Goal: Check status: Check status

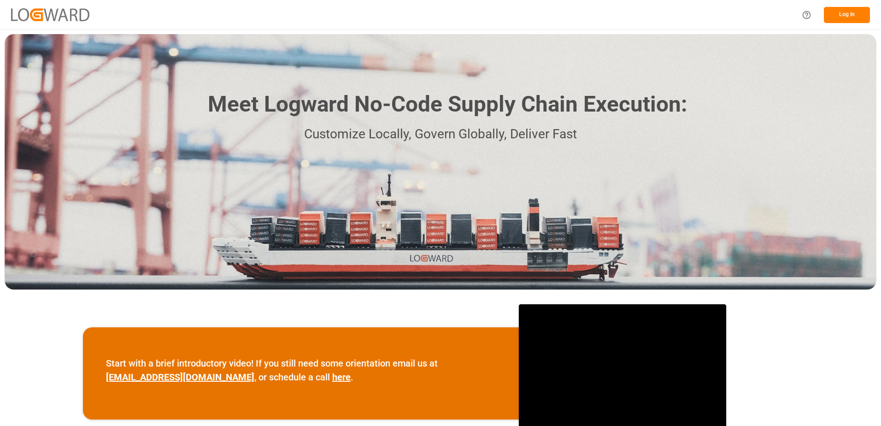
click at [853, 16] on button "Log In" at bounding box center [847, 15] width 46 height 16
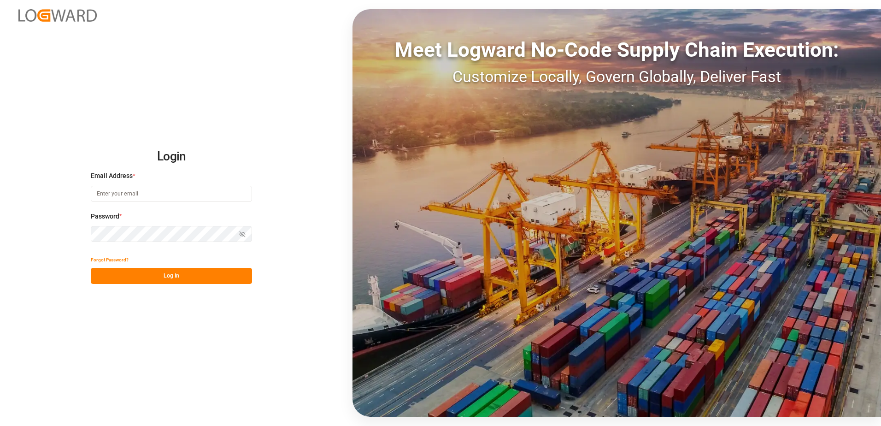
click at [161, 191] on input at bounding box center [171, 194] width 161 height 16
type input "[PERSON_NAME][EMAIL_ADDRESS][DOMAIN_NAME]"
click at [173, 277] on button "Log In" at bounding box center [171, 276] width 161 height 16
click at [241, 234] on icon "button" at bounding box center [242, 234] width 6 height 6
click at [158, 276] on button "Log In" at bounding box center [171, 276] width 161 height 16
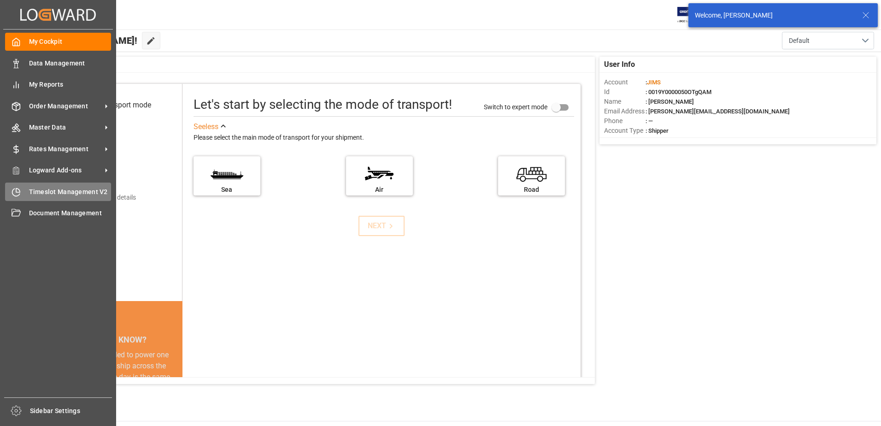
click at [40, 192] on span "Timeslot Management V2" at bounding box center [70, 192] width 82 height 10
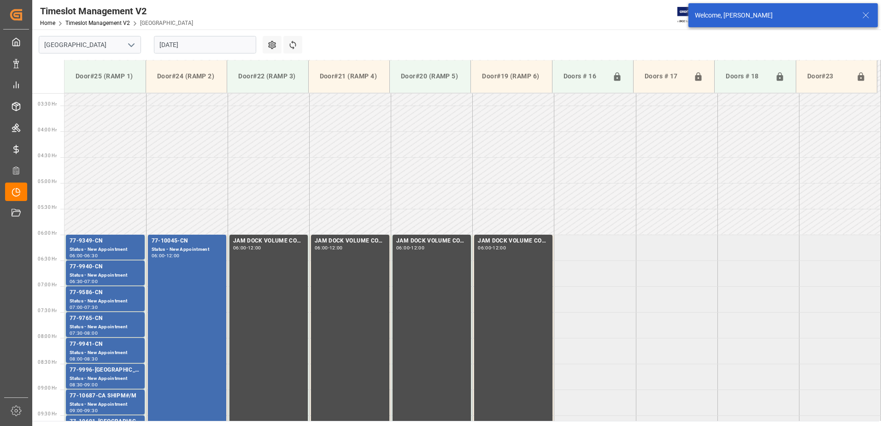
scroll to position [252, 0]
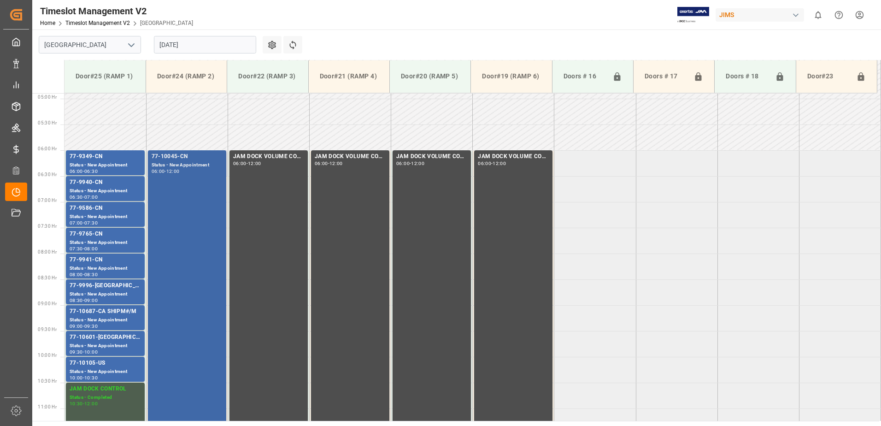
click at [199, 204] on div "77-10045-CN Status - New Appointment 06:00 - 12:00" at bounding box center [187, 304] width 71 height 305
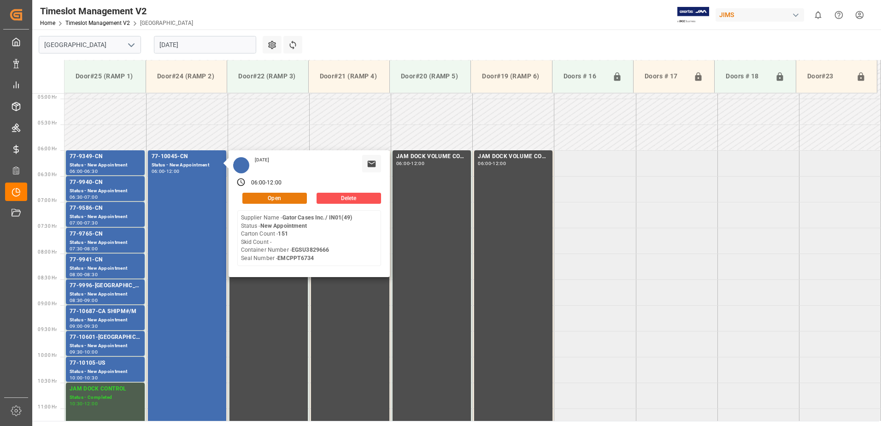
click at [270, 199] on button "Open" at bounding box center [274, 198] width 64 height 11
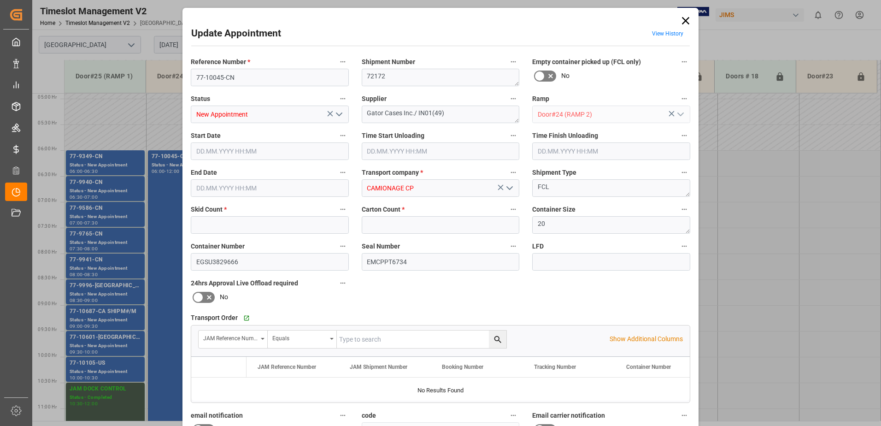
type input "0"
type input "151"
type input "[DATE] 06:00"
type input "[DATE] 12:00"
type input "[DATE] 13:48"
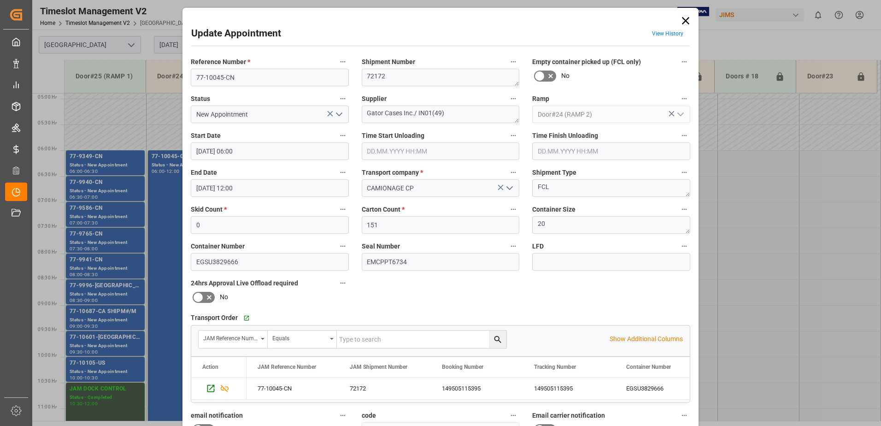
click at [684, 19] on icon at bounding box center [685, 20] width 13 height 13
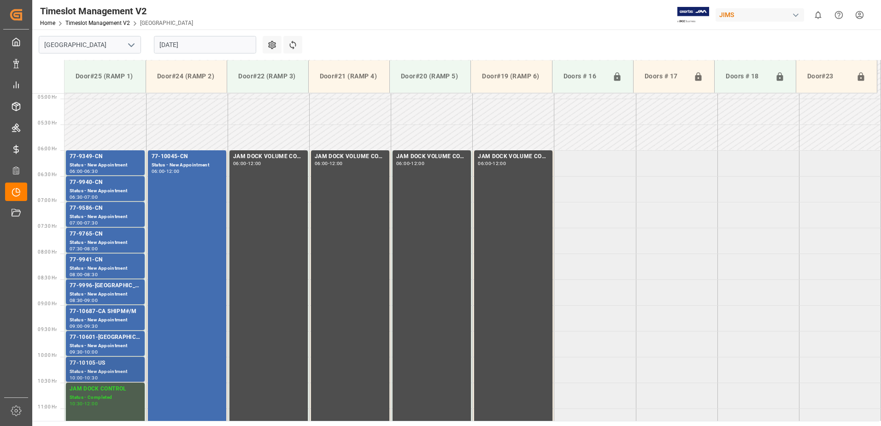
click at [108, 371] on div "Status - New Appointment" at bounding box center [105, 372] width 71 height 8
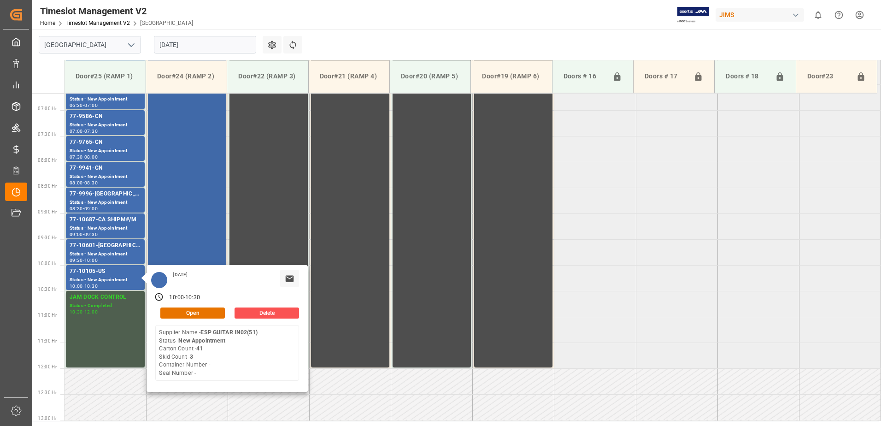
scroll to position [345, 0]
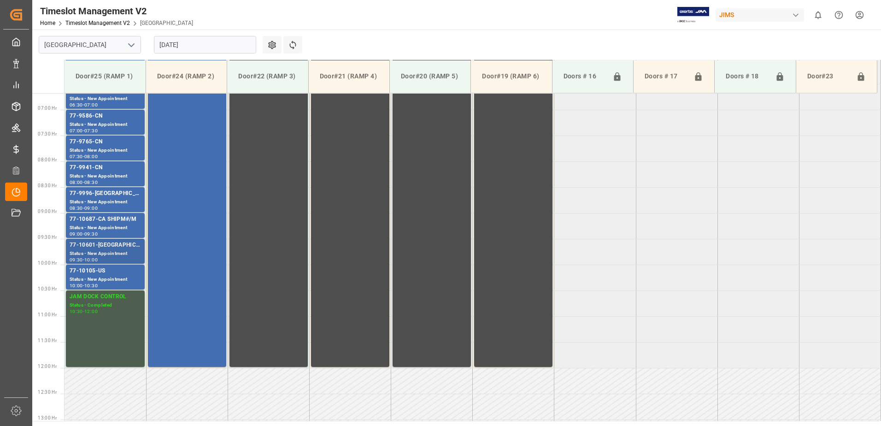
click at [120, 247] on div "77-10601-[GEOGRAPHIC_DATA]" at bounding box center [105, 244] width 71 height 9
click at [119, 226] on div "Status - New Appointment" at bounding box center [105, 228] width 71 height 8
click at [124, 193] on div "77-9996-[GEOGRAPHIC_DATA]" at bounding box center [105, 193] width 71 height 9
click at [126, 171] on div "77-9941-CN" at bounding box center [105, 167] width 71 height 9
click at [129, 142] on div "77-9765-CN" at bounding box center [105, 141] width 71 height 9
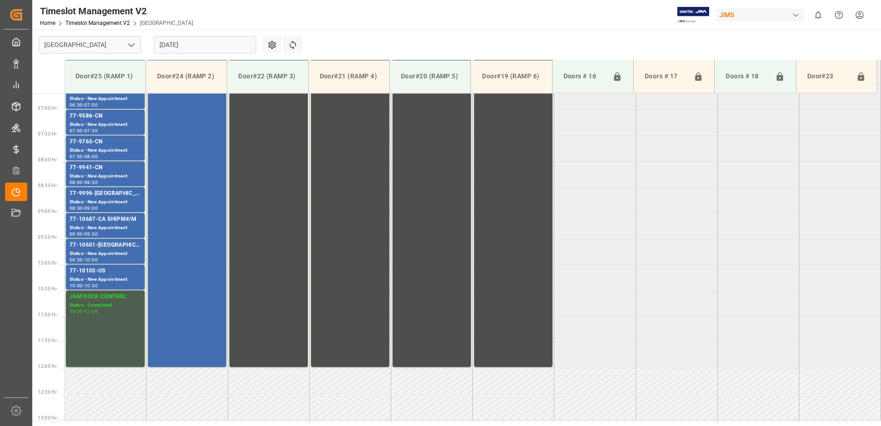
click at [130, 117] on div "77-9586-CN" at bounding box center [105, 115] width 71 height 9
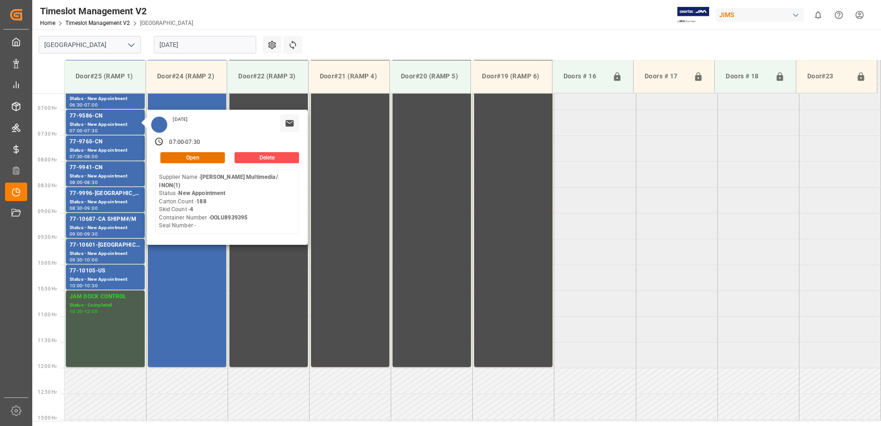
scroll to position [298, 0]
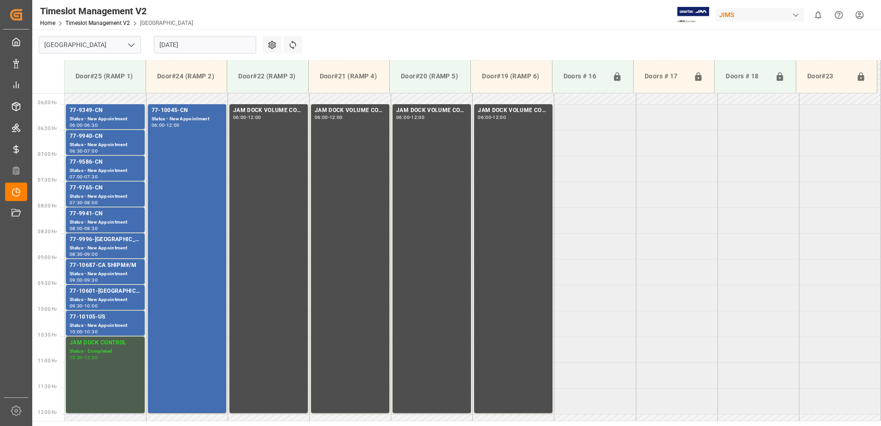
click at [137, 141] on div "Status - New Appointment" at bounding box center [105, 145] width 71 height 8
click at [126, 116] on div "Status - New Appointment" at bounding box center [105, 119] width 71 height 8
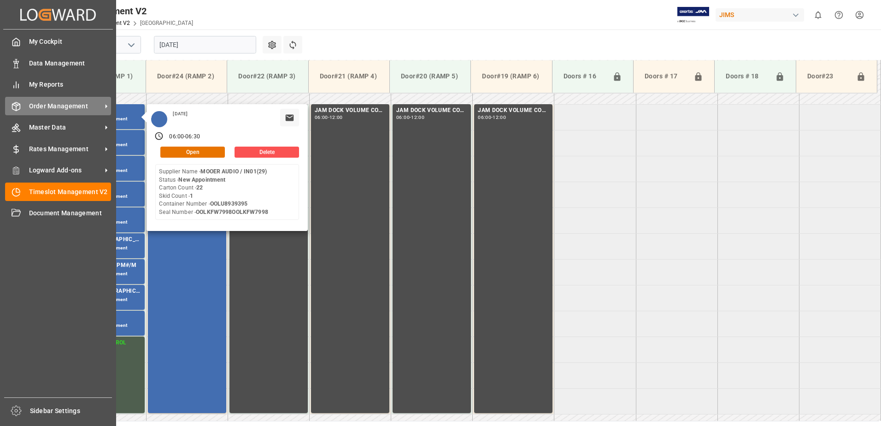
click at [42, 104] on span "Order Management" at bounding box center [65, 106] width 73 height 10
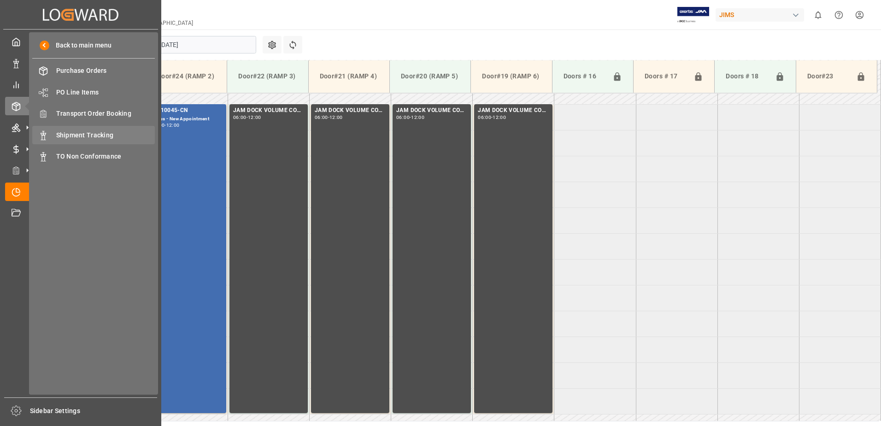
click at [94, 131] on span "Shipment Tracking" at bounding box center [105, 135] width 99 height 10
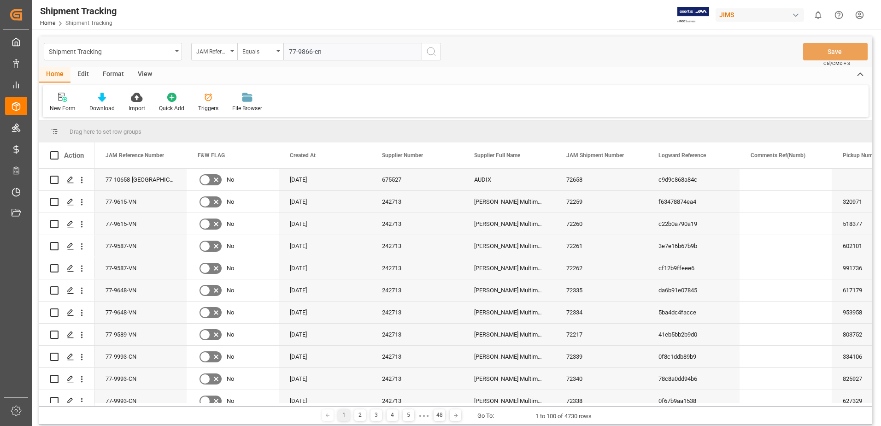
type input "77-9866-cn"
click at [432, 48] on icon "search button" at bounding box center [431, 51] width 11 height 11
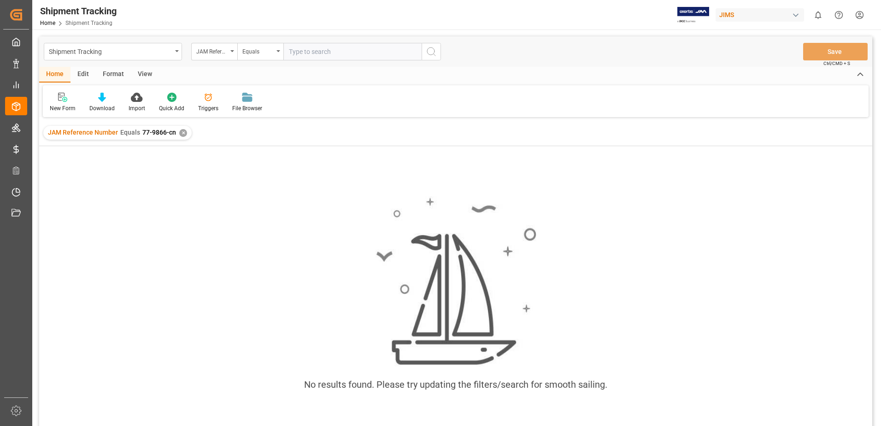
click at [179, 131] on div "✕" at bounding box center [183, 133] width 8 height 8
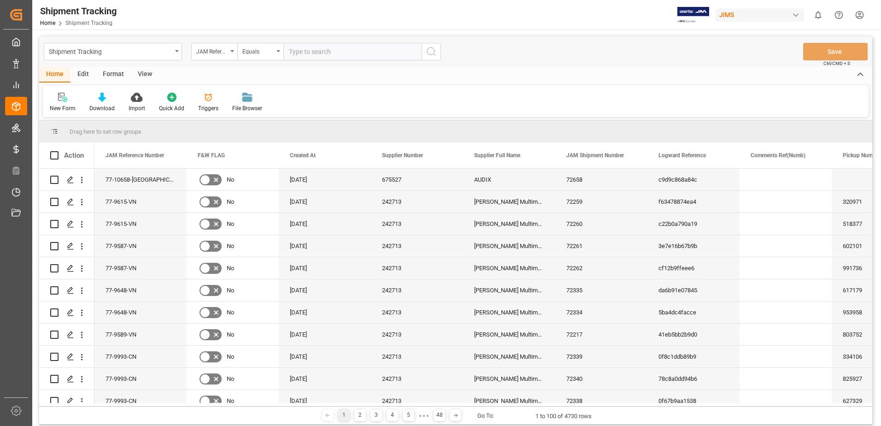
click at [353, 51] on input "text" at bounding box center [352, 52] width 138 height 18
type input "77-9886-cn"
click at [430, 49] on icon "search button" at bounding box center [431, 51] width 11 height 11
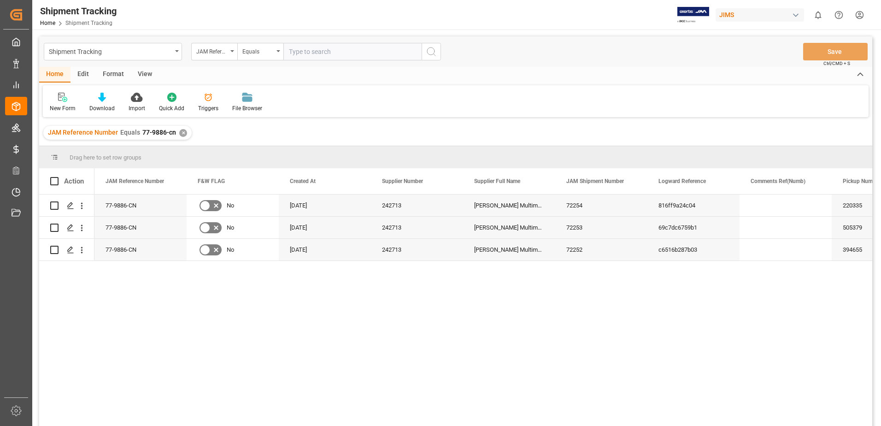
click at [142, 73] on div "View" at bounding box center [145, 75] width 28 height 16
click at [55, 101] on icon at bounding box center [58, 97] width 9 height 9
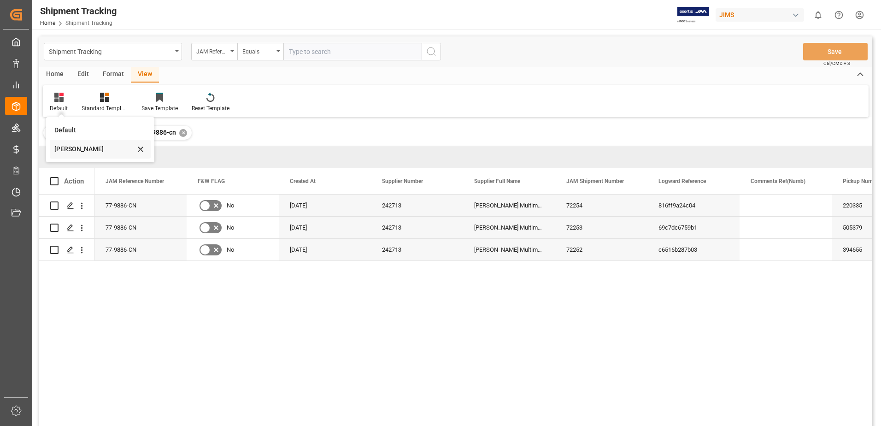
click at [86, 152] on div "[PERSON_NAME]" at bounding box center [94, 149] width 81 height 10
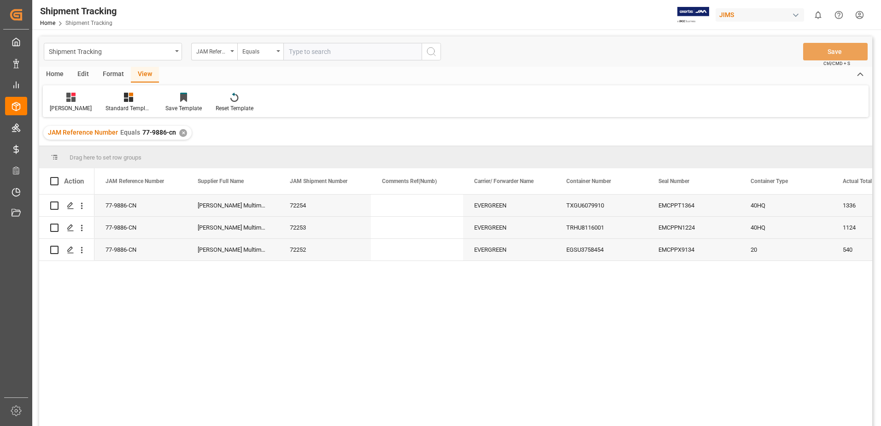
click at [347, 338] on div "77-9886-CN [PERSON_NAME] Multimedia [GEOGRAPHIC_DATA] 72254 EVERGREEN TXGU60799…" at bounding box center [483, 312] width 778 height 237
